Goal: Check status: Check status

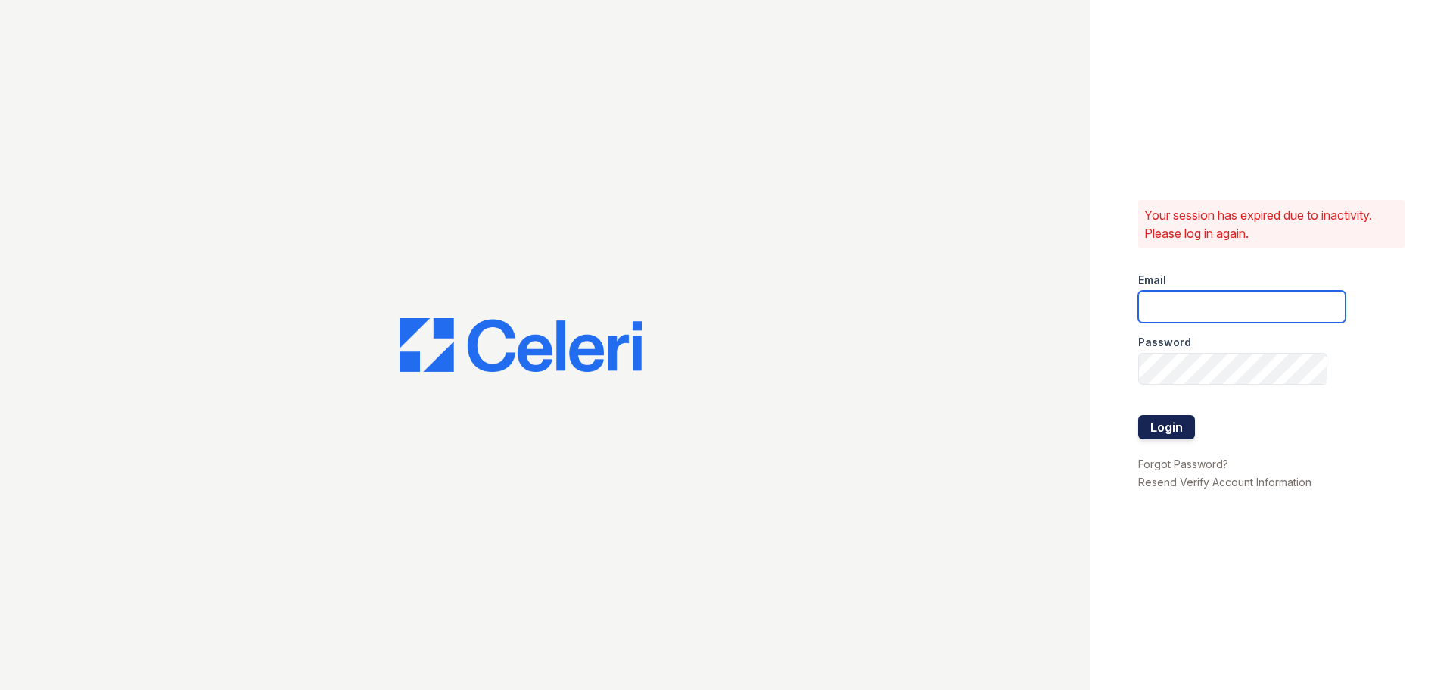
type input "[DOMAIN_NAME][EMAIL_ADDRESS][DOMAIN_NAME]"
click at [1172, 425] on button "Login" at bounding box center [1166, 427] width 57 height 24
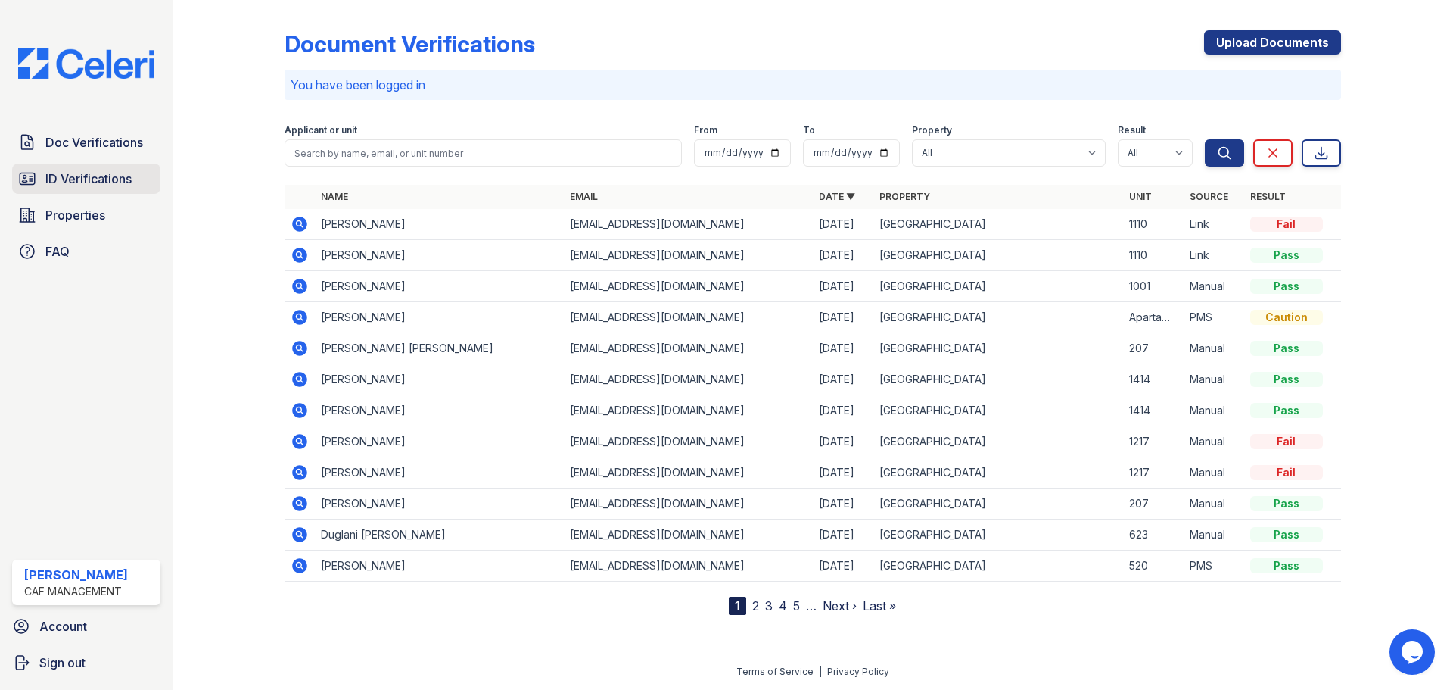
click at [70, 182] on span "ID Verifications" at bounding box center [88, 179] width 86 height 18
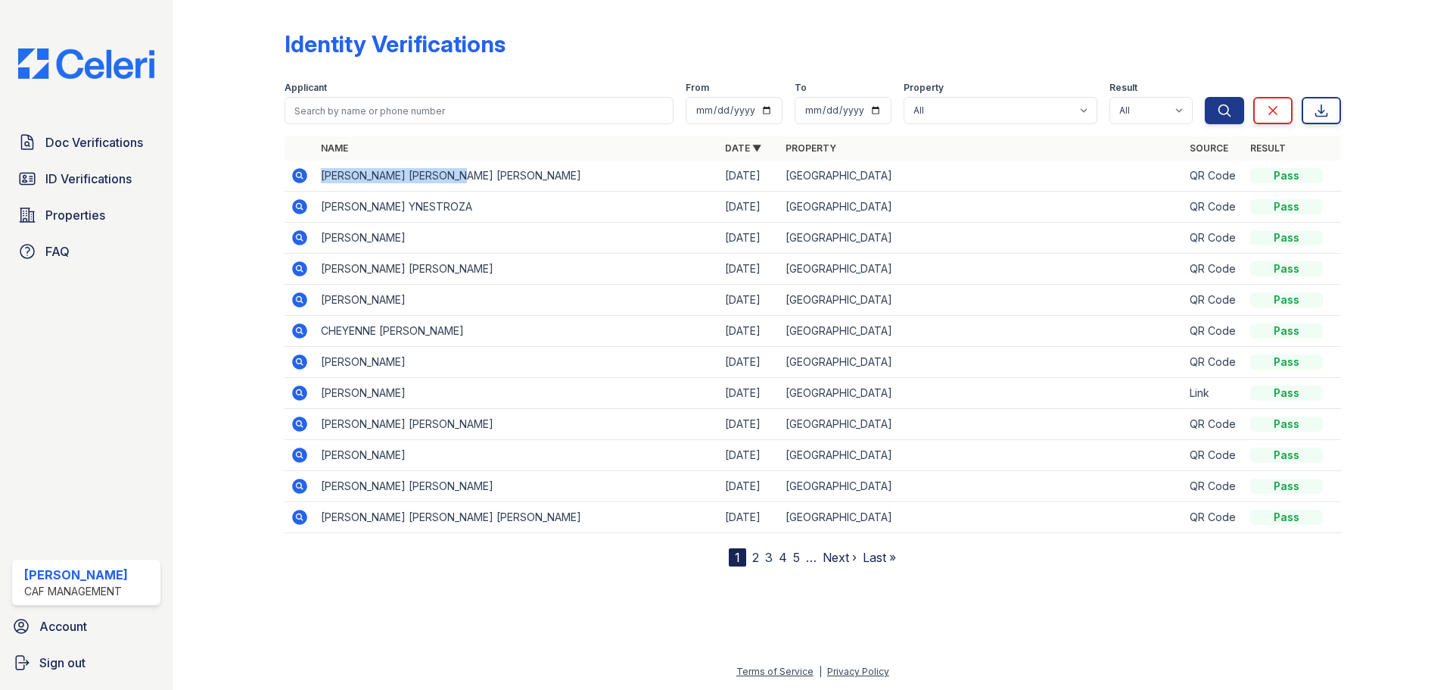
drag, startPoint x: 483, startPoint y: 176, endPoint x: 319, endPoint y: 178, distance: 163.5
click at [319, 178] on td "JUAN JOSE RIVERA SOLANO" at bounding box center [517, 175] width 404 height 31
drag, startPoint x: 514, startPoint y: 210, endPoint x: 319, endPoint y: 204, distance: 194.6
click at [319, 204] on td "YOXI MARY PORTILLO YNESTROZA" at bounding box center [517, 207] width 404 height 31
copy td "YOXI MARY PORTILLO YNESTROZA"
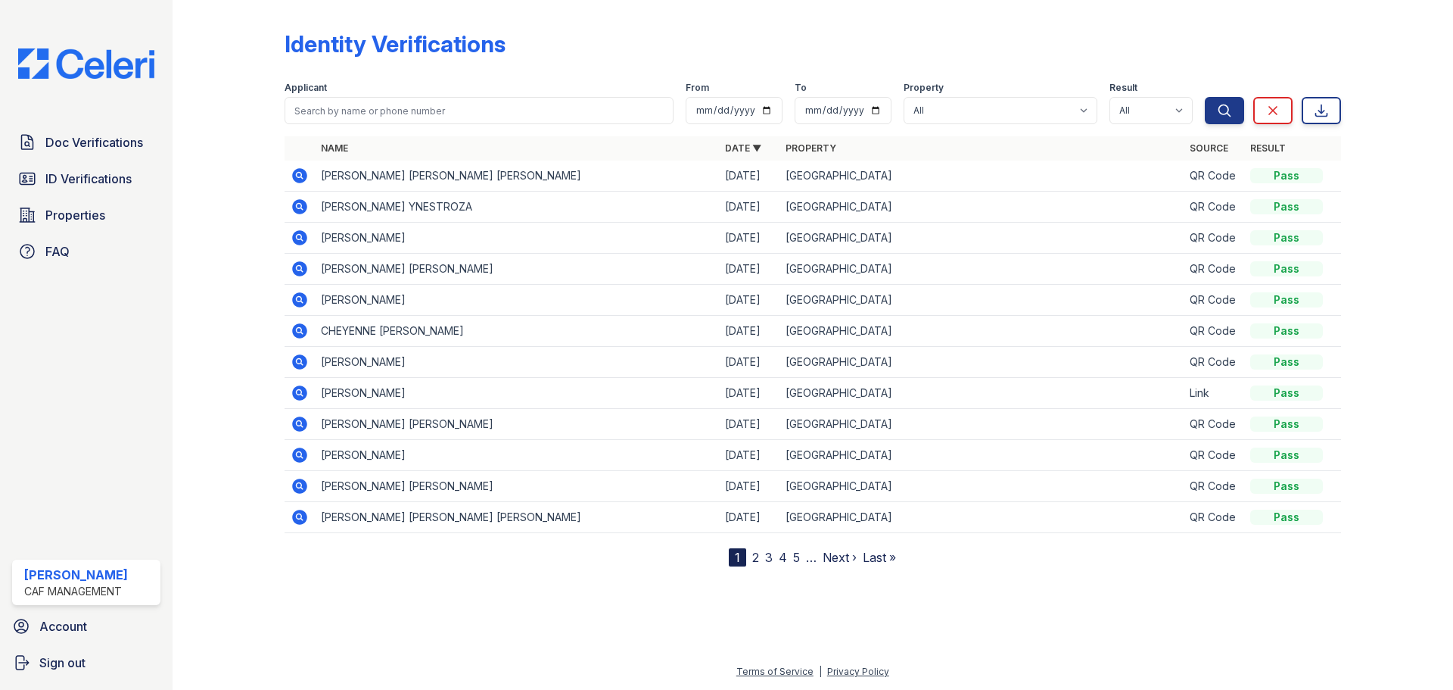
click at [1208, 271] on td "QR Code" at bounding box center [1214, 269] width 61 height 31
drag, startPoint x: 484, startPoint y: 266, endPoint x: 316, endPoint y: 281, distance: 167.9
click at [316, 281] on td "JENNIFER ZARAI RODRIGUEZ" at bounding box center [517, 269] width 404 height 31
copy td "JENNIFER ZARAI RODRIGUEZ"
